Goal: Find specific page/section: Find specific page/section

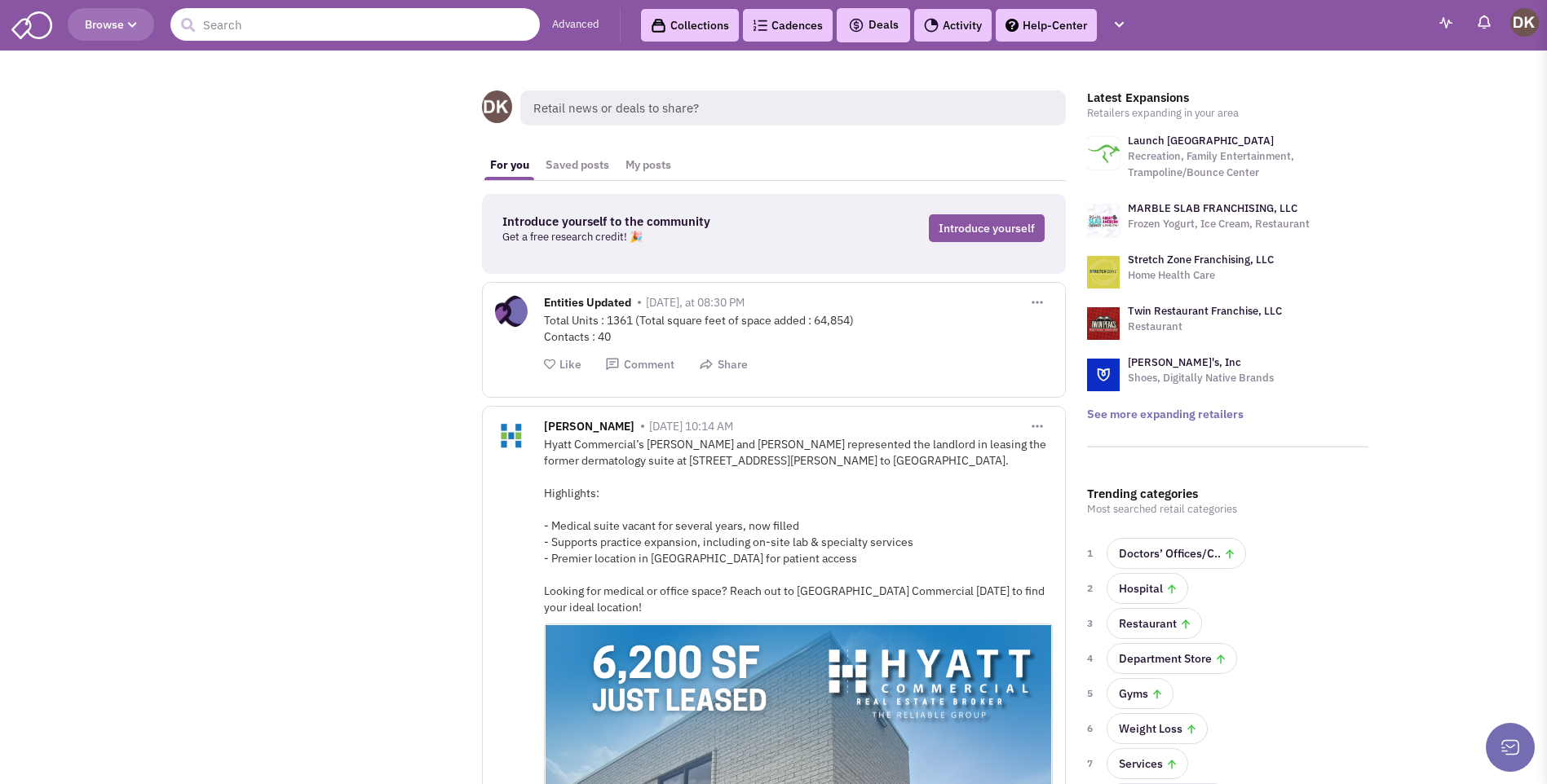
click at [305, 29] on input "text" at bounding box center [355, 25] width 369 height 32
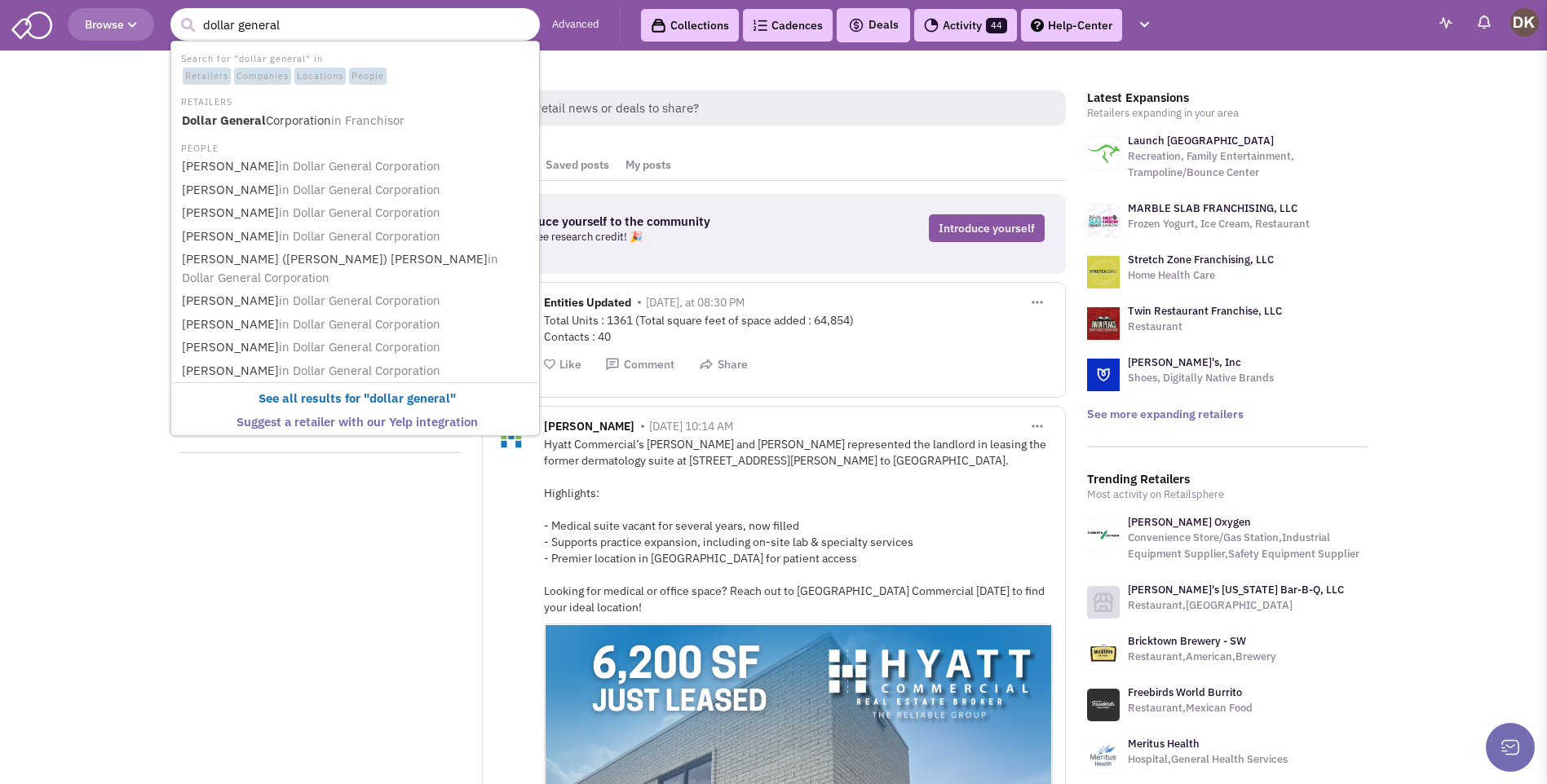
type input "dollar general"
click at [175, 13] on button "submit" at bounding box center [187, 25] width 25 height 25
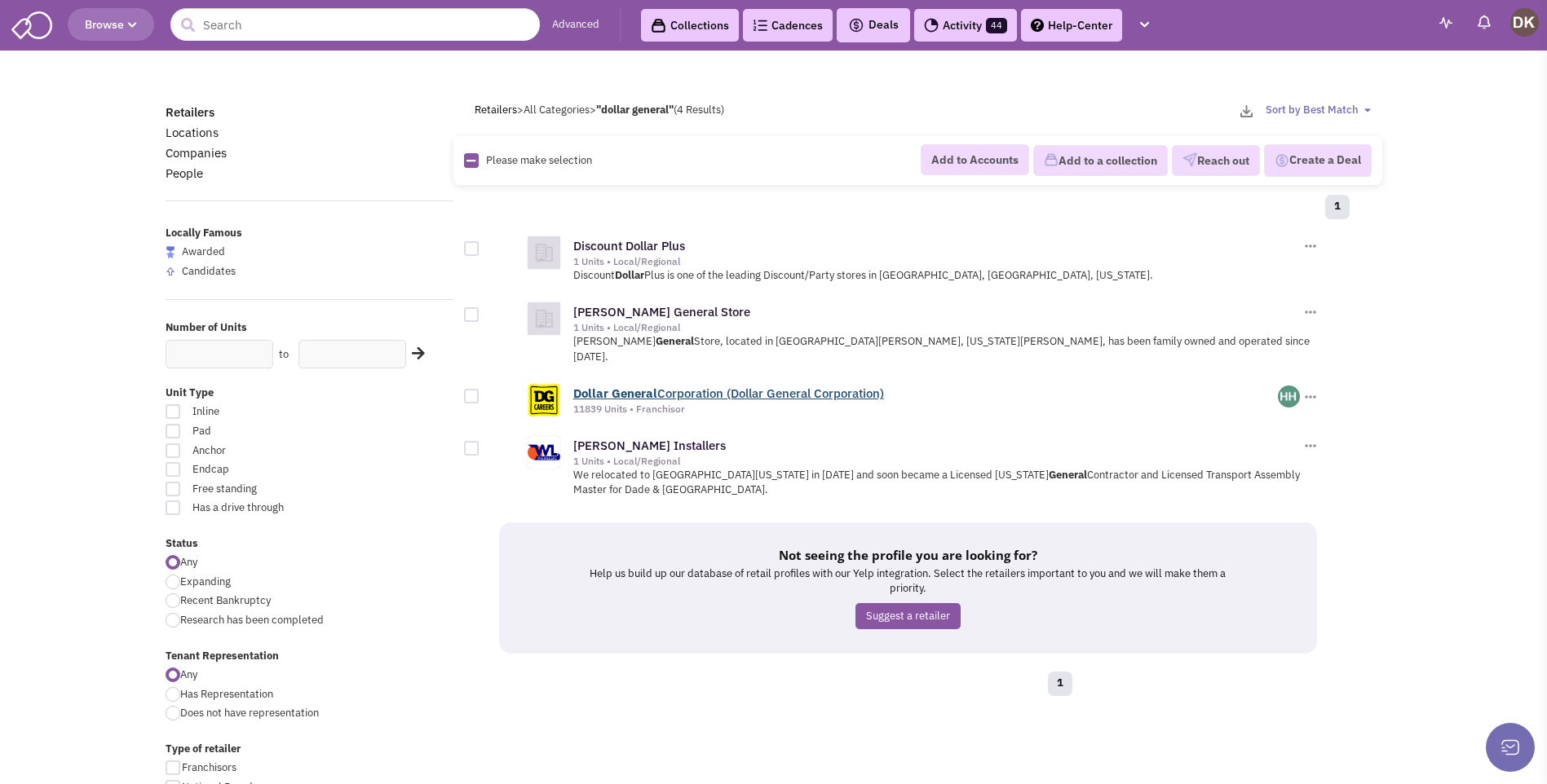
click at [625, 386] on b "General" at bounding box center [634, 393] width 45 height 15
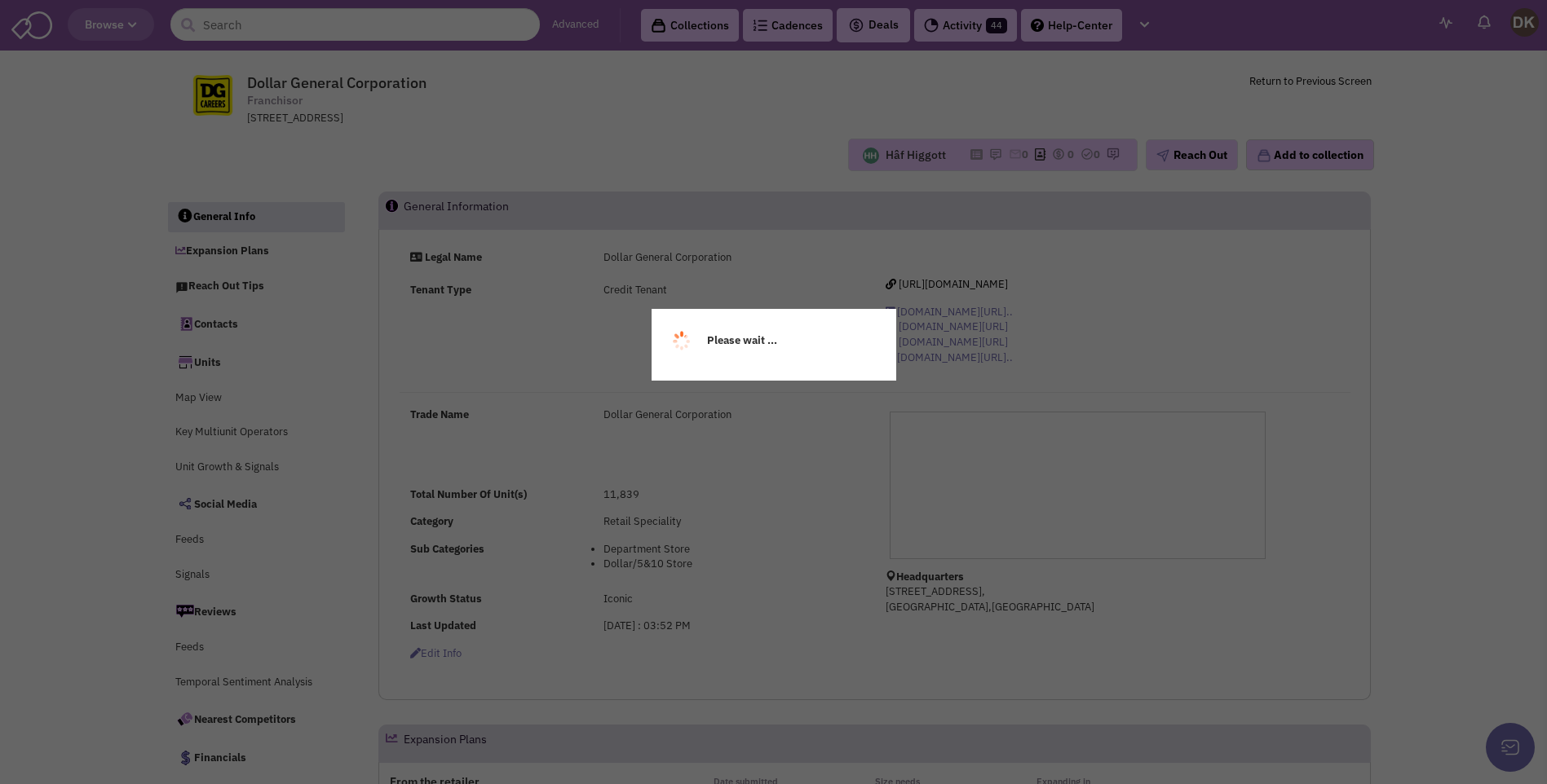
select select
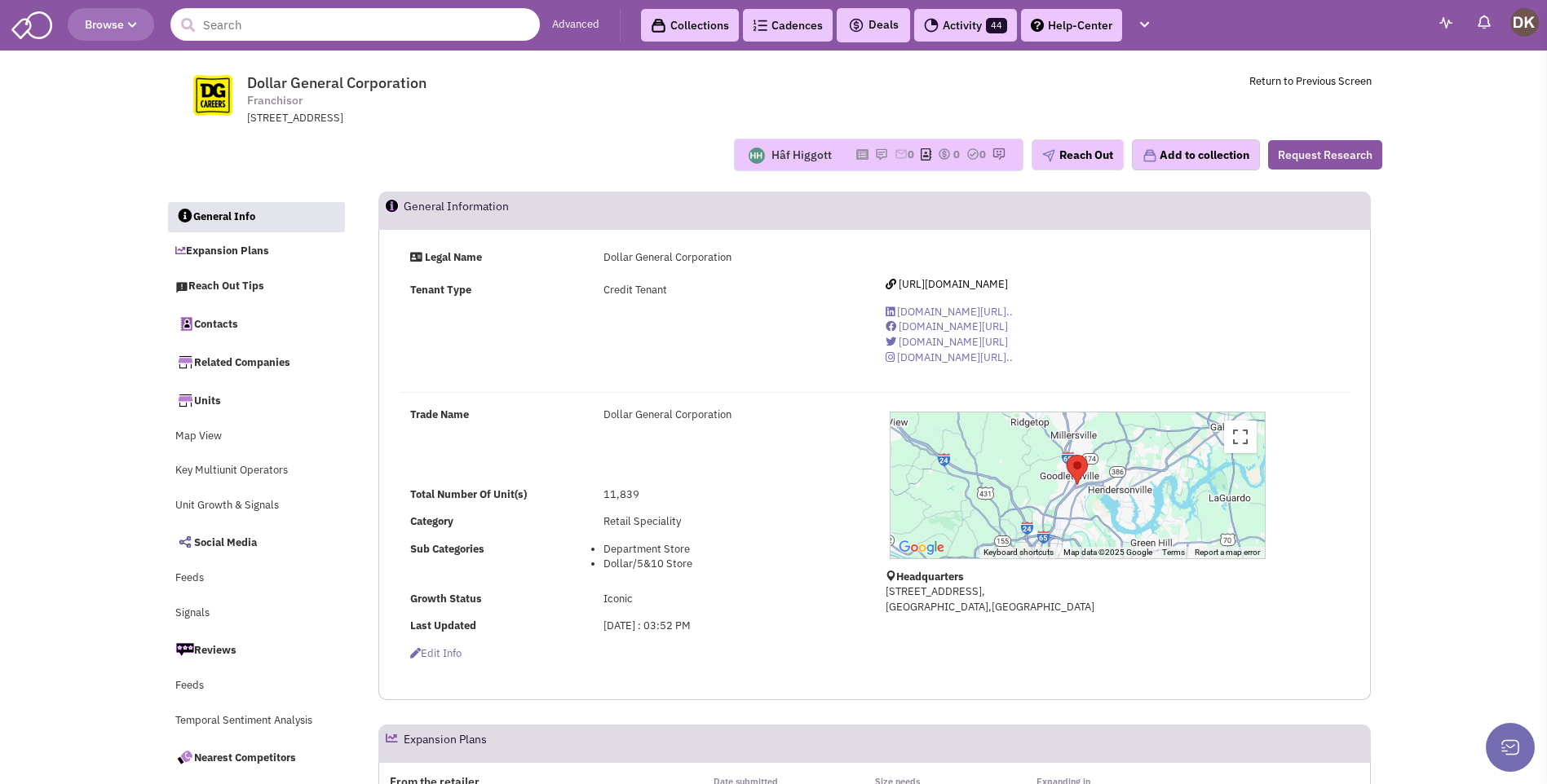
click at [271, 33] on input "text" at bounding box center [355, 25] width 369 height 32
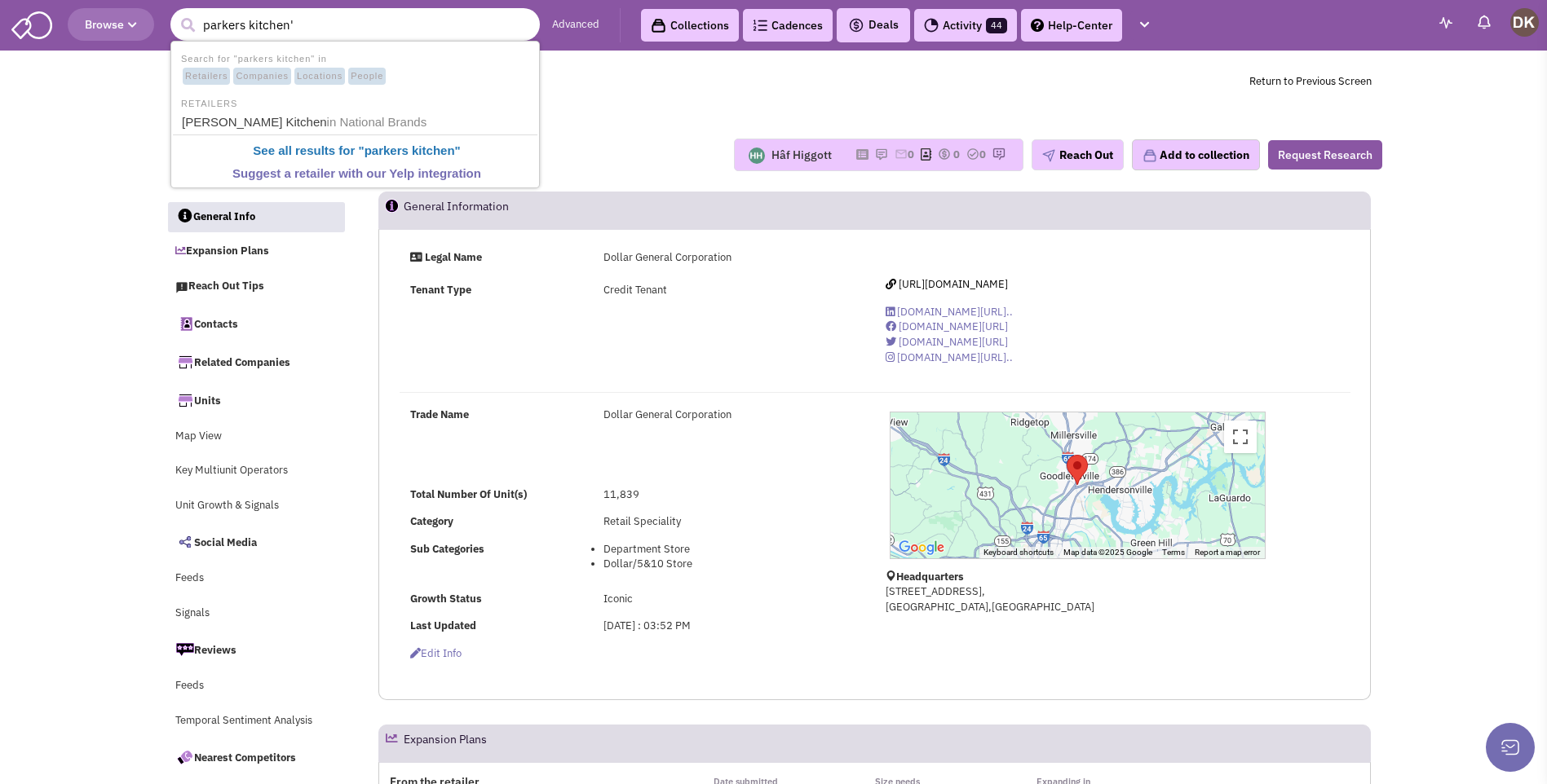
click at [175, 13] on button "submit" at bounding box center [187, 25] width 25 height 25
type input "parkers kitchen"
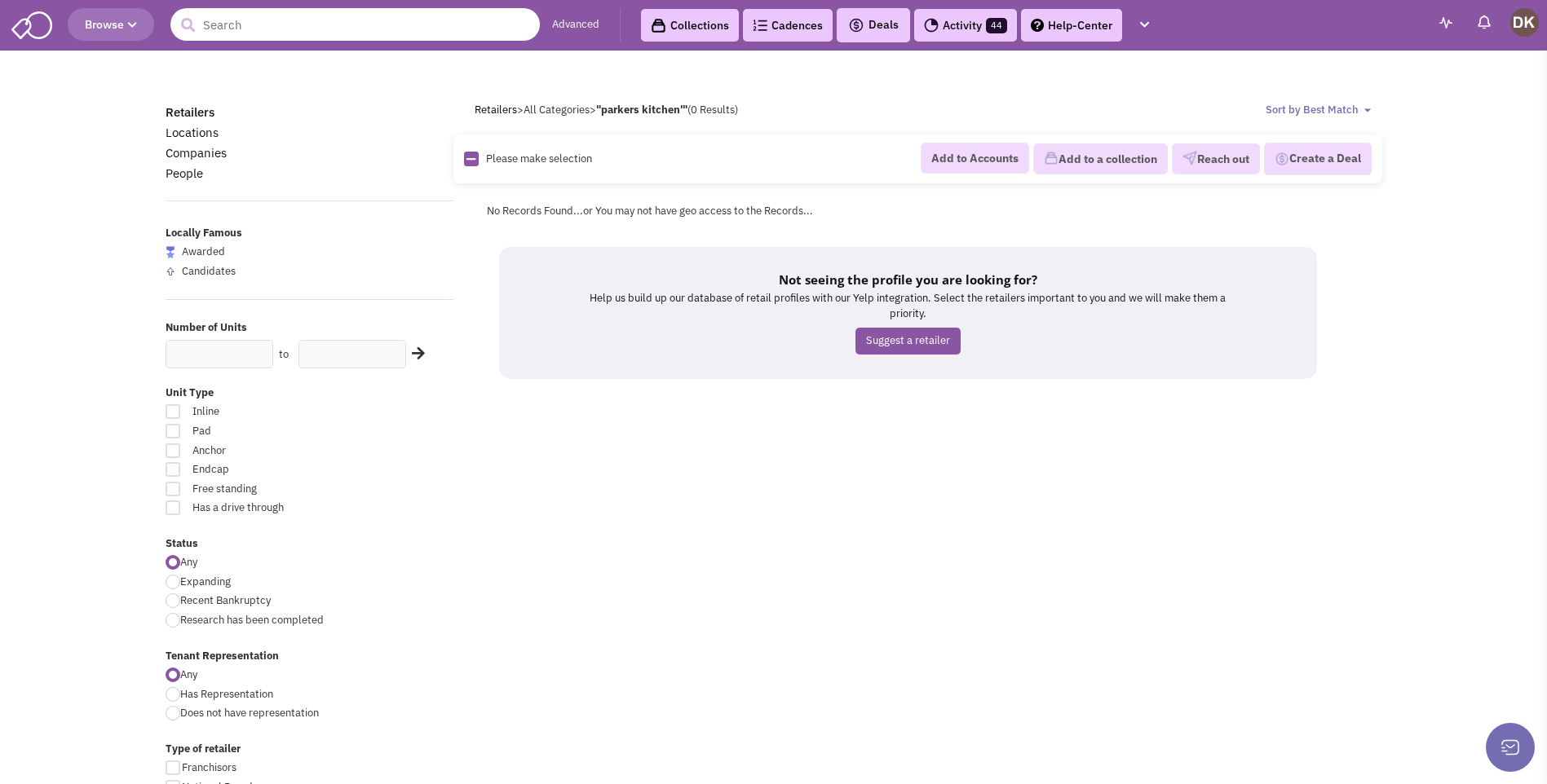
click at [267, 23] on input "text" at bounding box center [355, 25] width 369 height 32
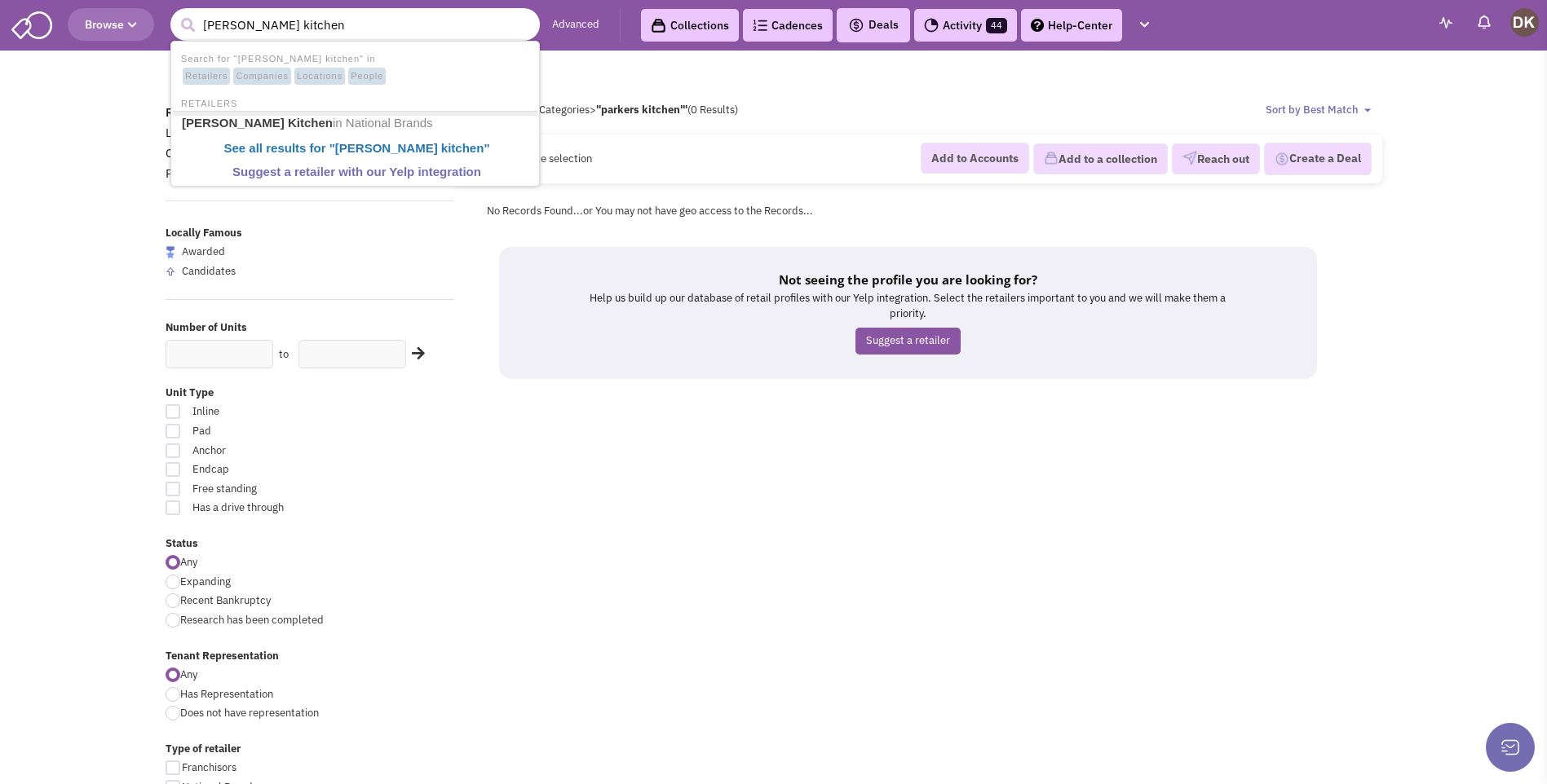
type input "parker's kitchen"
click at [175, 13] on button "submit" at bounding box center [187, 25] width 25 height 25
